Goal: Task Accomplishment & Management: Manage account settings

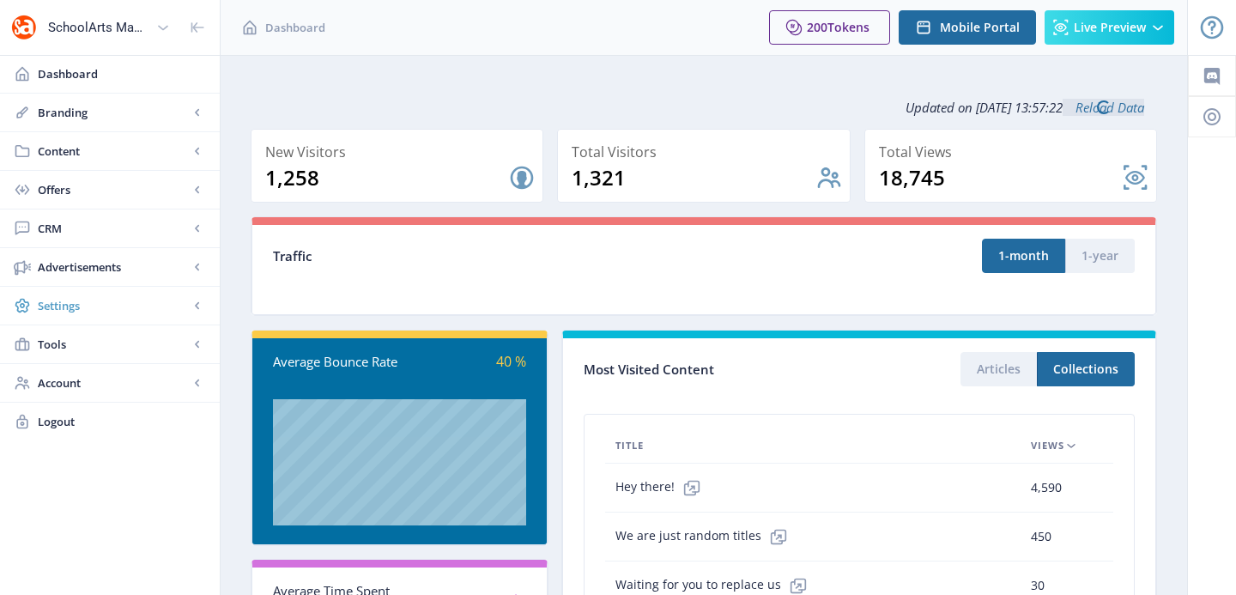
click at [62, 305] on span "Settings" at bounding box center [113, 305] width 151 height 17
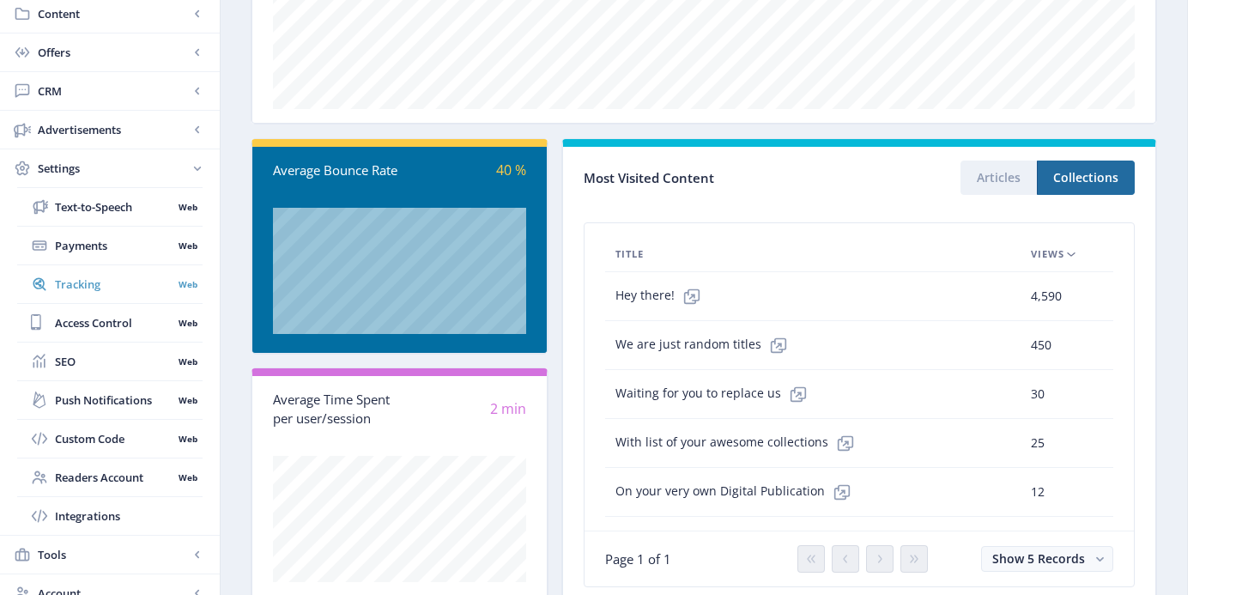
scroll to position [410, 0]
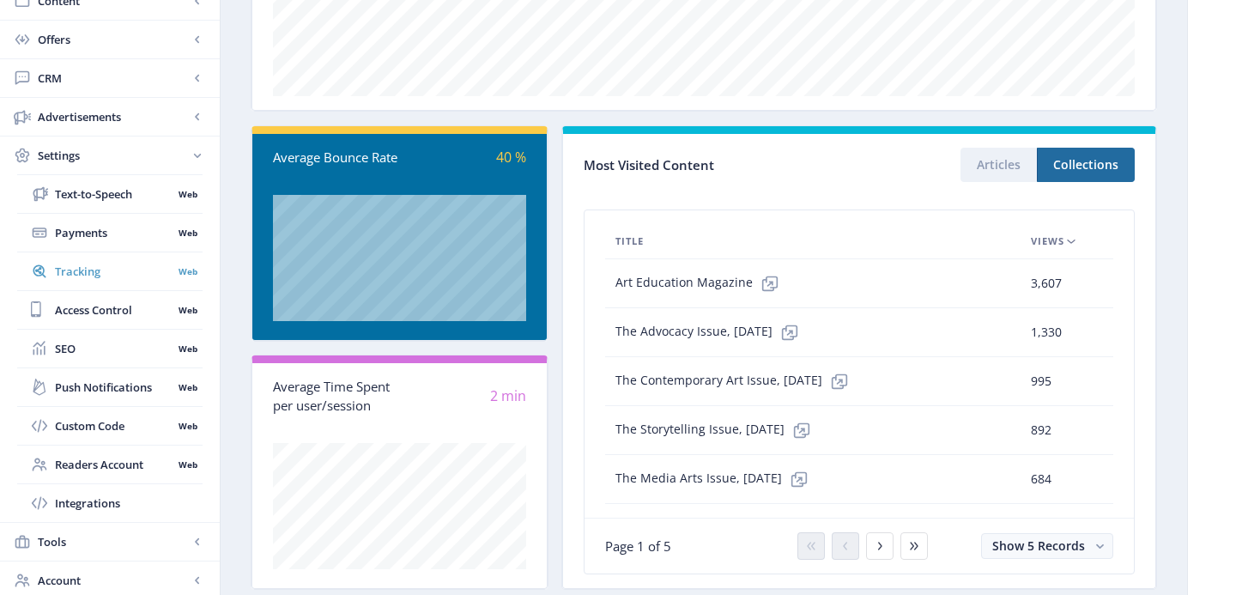
click at [75, 280] on span "Tracking" at bounding box center [114, 271] width 118 height 17
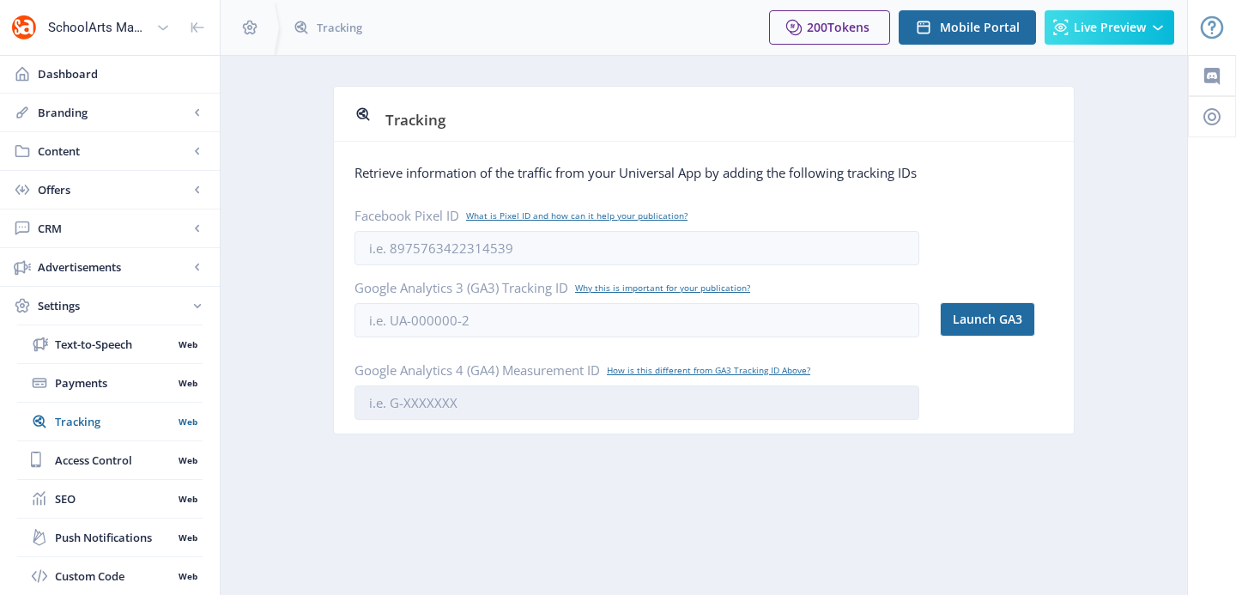
click at [485, 403] on input "Google Analytics 4 (GA4) Measurement ID How is this different from GA3 Tracking…" at bounding box center [637, 402] width 565 height 34
paste input "G-S1FWKW8GBB"
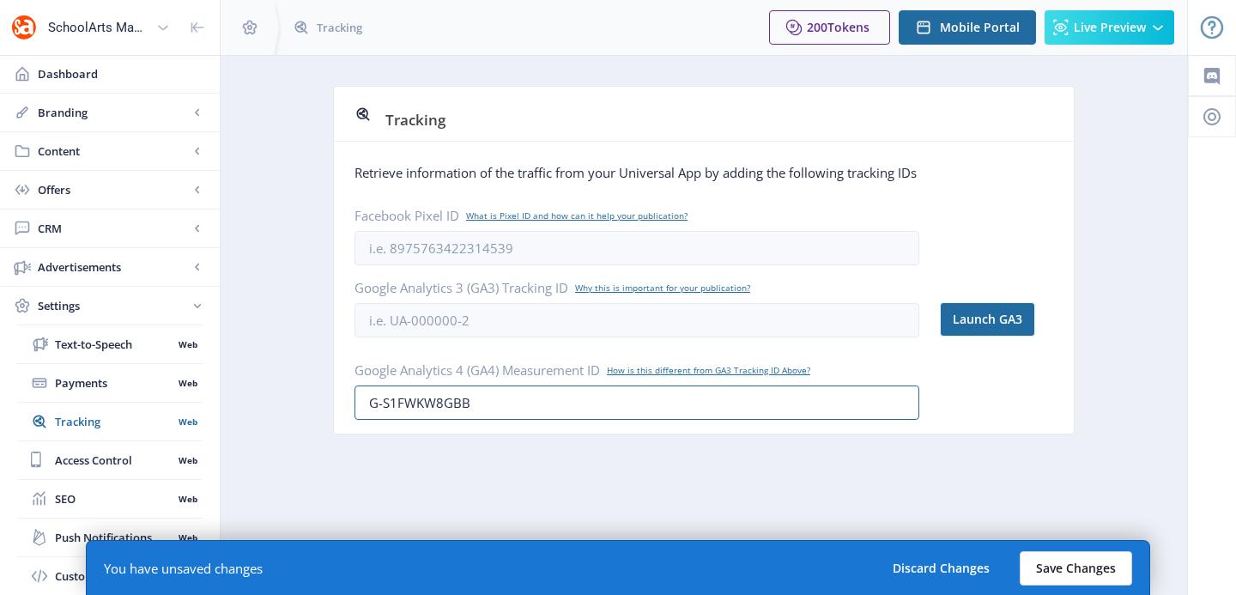
type input "G-S1FWKW8GBB"
click at [1067, 569] on button "Save Changes" at bounding box center [1076, 568] width 112 height 34
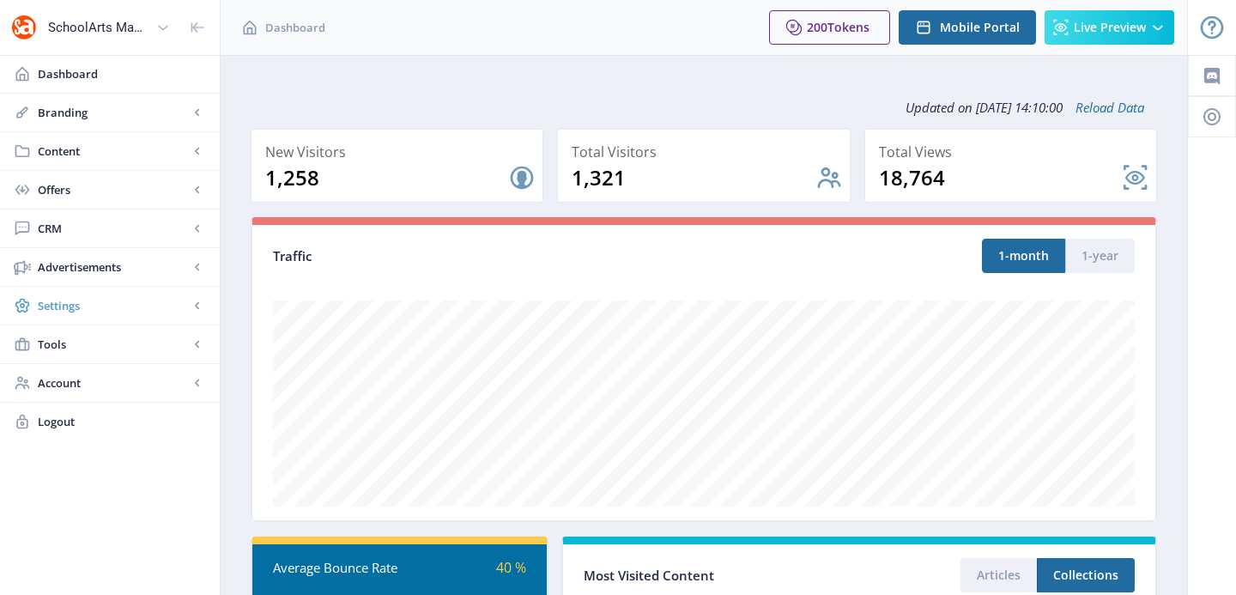
click at [152, 303] on span "Settings" at bounding box center [113, 305] width 151 height 17
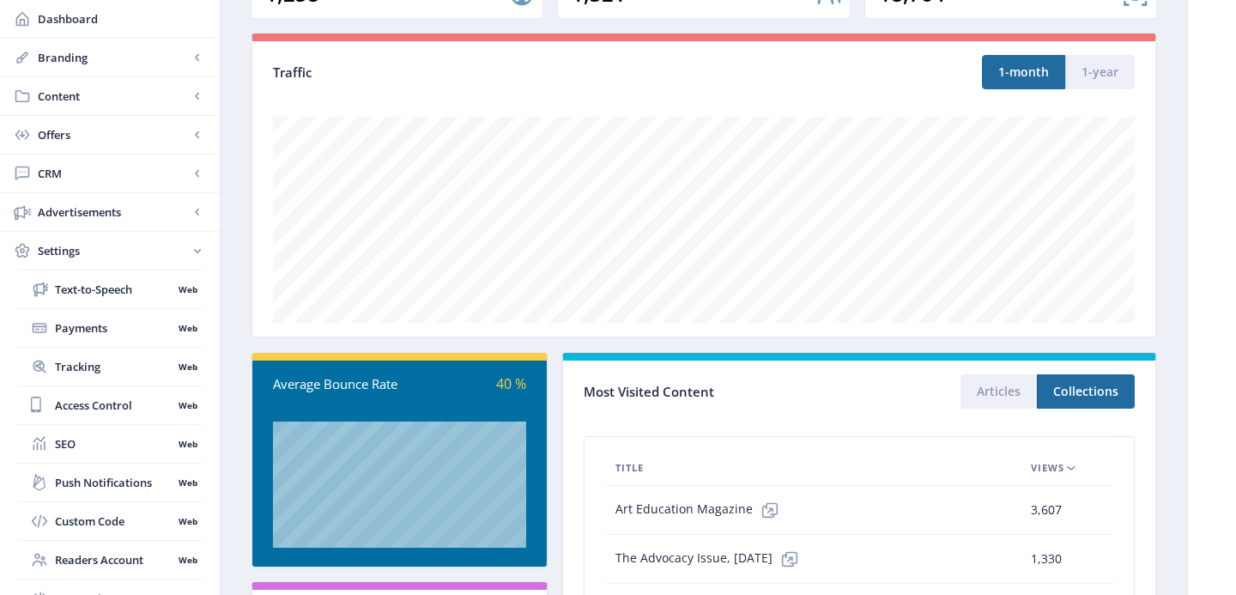
scroll to position [190, 0]
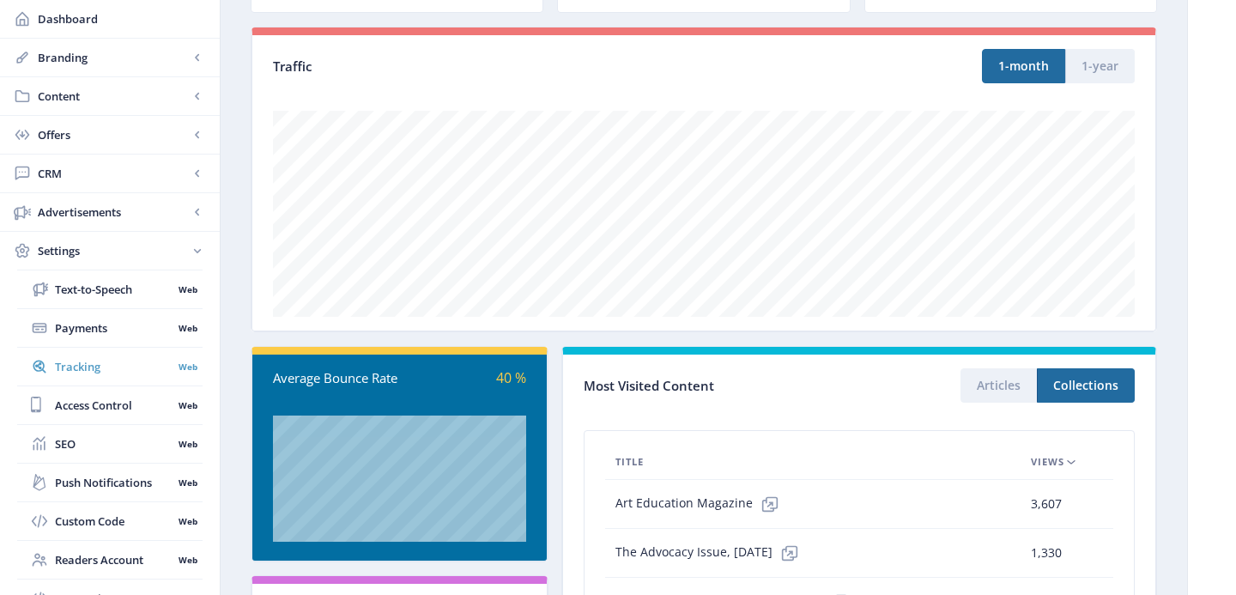
click at [95, 367] on span "Tracking" at bounding box center [114, 366] width 118 height 17
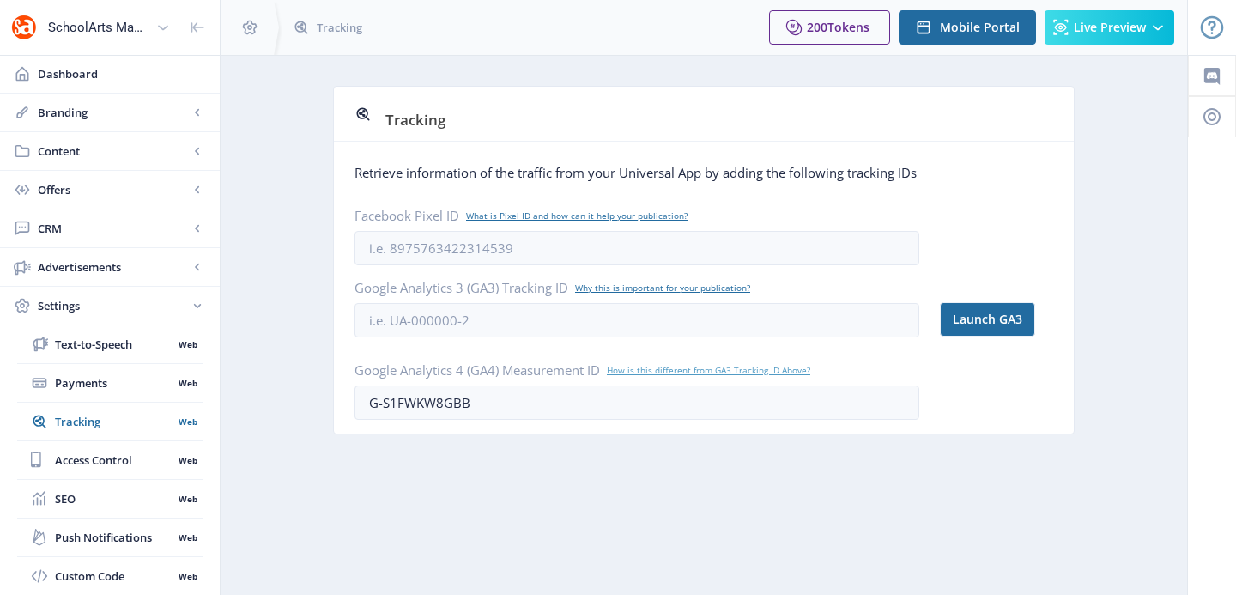
click at [671, 369] on link "How is this different from GA3 Tracking ID Above?" at bounding box center [708, 370] width 203 height 12
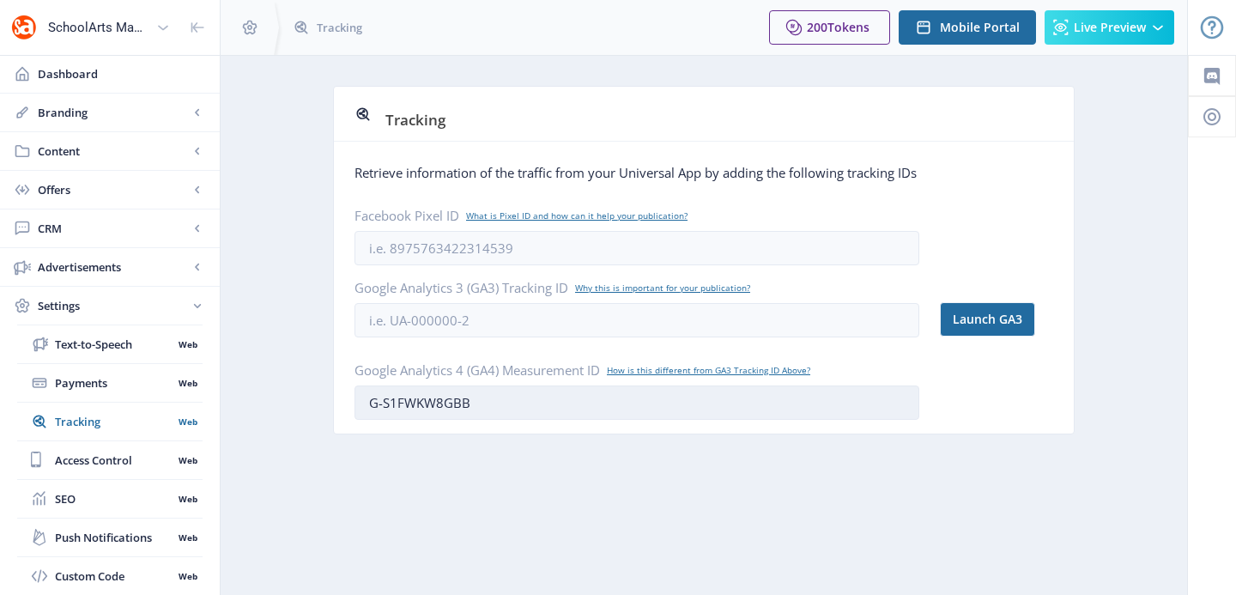
click at [482, 407] on input "G-S1FWKW8GBB" at bounding box center [637, 402] width 565 height 34
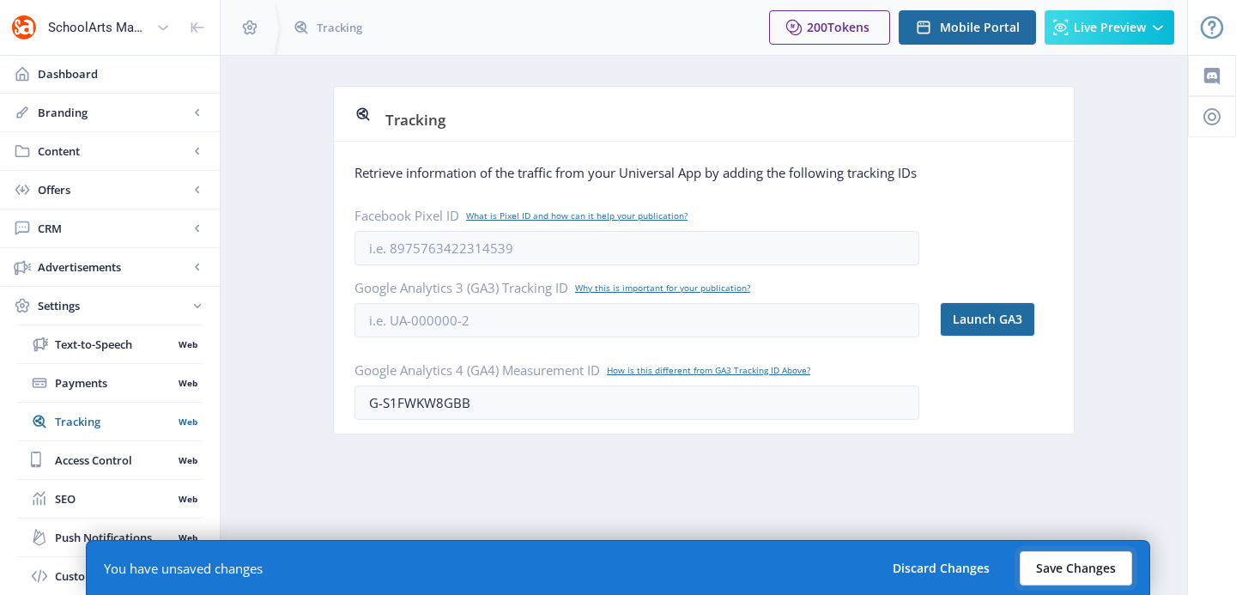
click at [1074, 570] on button "Save Changes" at bounding box center [1076, 568] width 112 height 34
